Goal: Use online tool/utility

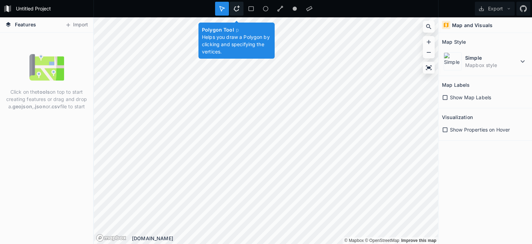
click at [235, 13] on div at bounding box center [237, 9] width 14 height 14
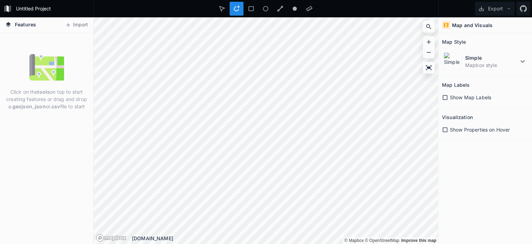
click at [444, 96] on icon at bounding box center [445, 97] width 6 height 6
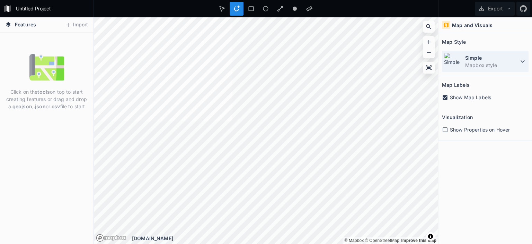
click at [521, 60] on icon at bounding box center [523, 61] width 4 height 2
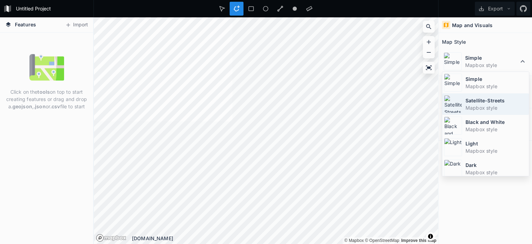
click at [478, 101] on dt "Satellite-Streets" at bounding box center [497, 100] width 62 height 7
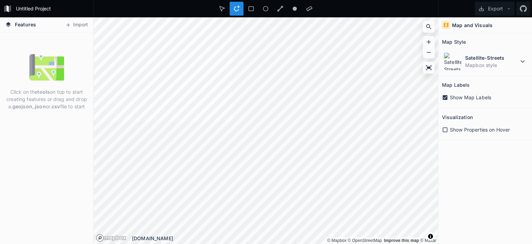
click at [91, 155] on div "Features Import Click on the tools on top to start creating features or drag an…" at bounding box center [266, 130] width 532 height 226
click at [82, 104] on div "Features Import Click on the tools on top to start creating features or drag an…" at bounding box center [266, 130] width 532 height 226
click at [475, 60] on dt "Satellite-Streets" at bounding box center [491, 57] width 53 height 7
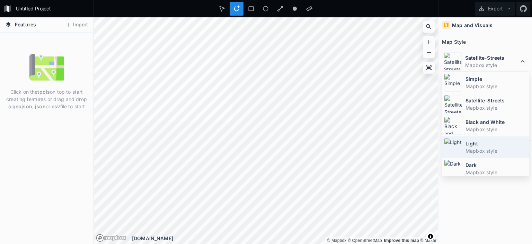
click at [469, 150] on dd "Mapbox style" at bounding box center [497, 150] width 62 height 7
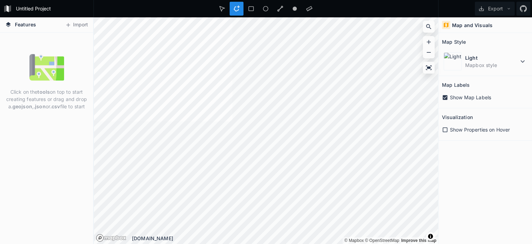
click at [446, 98] on icon at bounding box center [445, 97] width 5 height 5
click at [448, 126] on div "Show Properties on Hover" at bounding box center [485, 129] width 87 height 7
click at [446, 128] on icon at bounding box center [445, 129] width 6 height 6
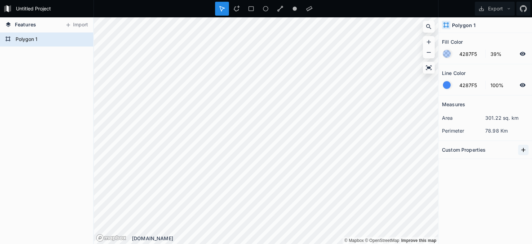
click at [522, 148] on icon at bounding box center [523, 149] width 7 height 7
click at [523, 149] on icon at bounding box center [523, 149] width 7 height 7
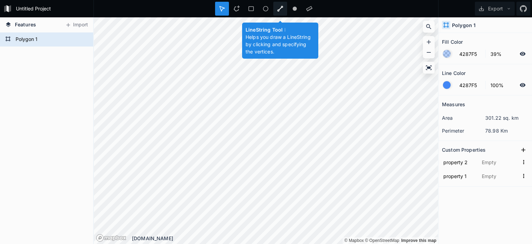
click at [280, 12] on div at bounding box center [280, 9] width 14 height 14
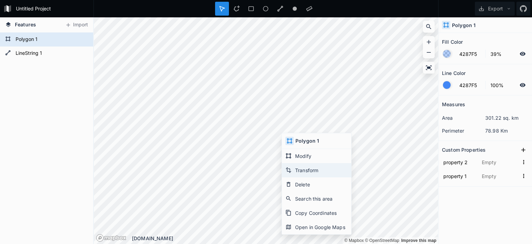
click at [321, 171] on div "Transform" at bounding box center [316, 170] width 69 height 14
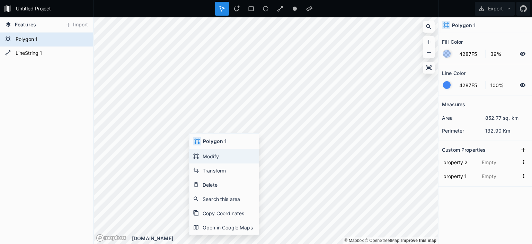
click at [230, 157] on div "Modify" at bounding box center [223, 156] width 69 height 14
